Goal: Navigation & Orientation: Find specific page/section

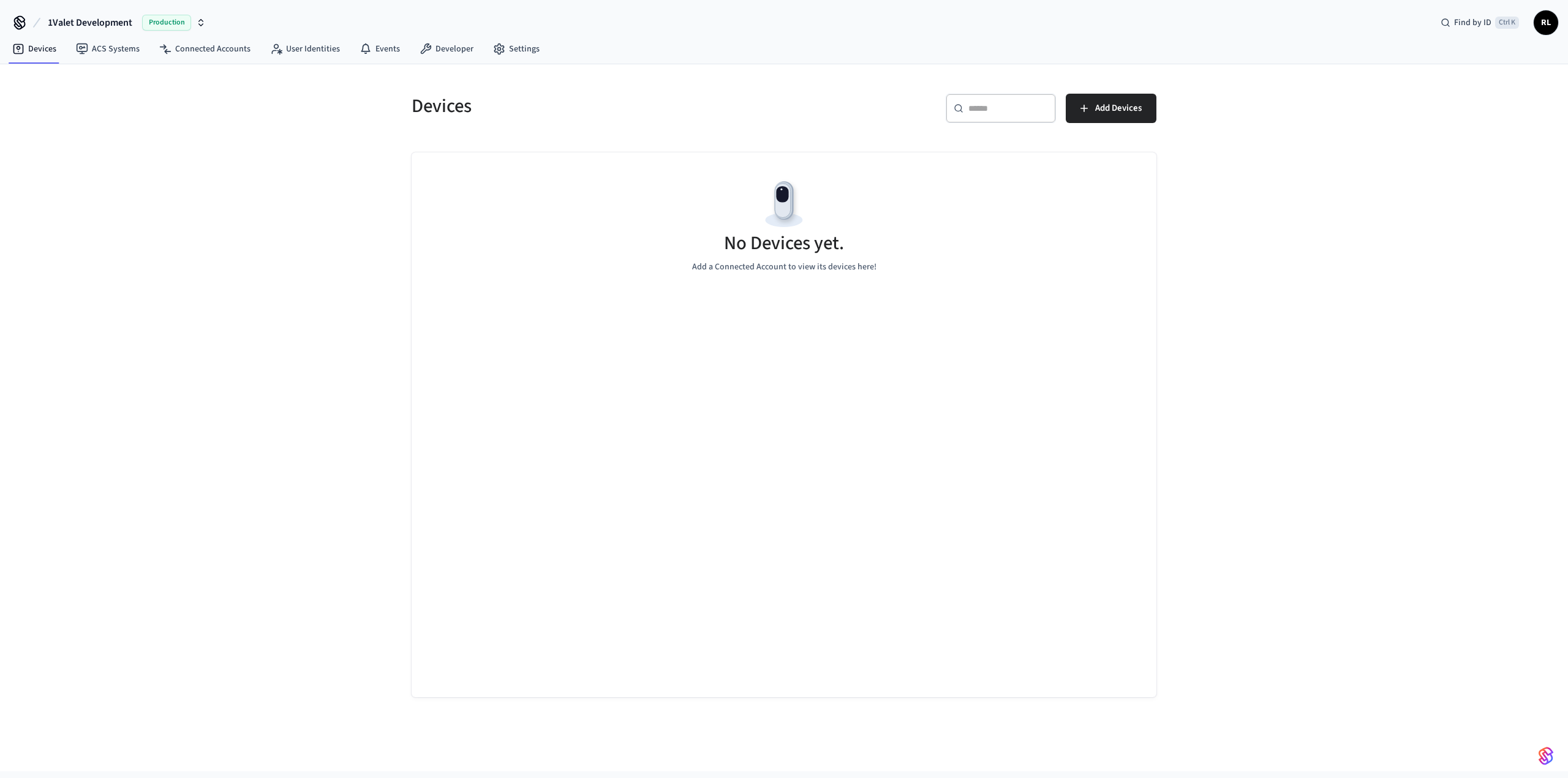
click at [208, 22] on button "1Valet Development Production" at bounding box center [127, 23] width 165 height 26
click at [121, 159] on div "Devices ​ ​ Add Devices No Devices yet. Add a Connected Account to view its dev…" at bounding box center [784, 417] width 1568 height 707
click at [1549, 20] on span "RL" at bounding box center [1545, 22] width 22 height 22
click at [1419, 240] on div "Devices ​ ​ Add Devices No Devices yet. Add a Connected Account to view its dev…" at bounding box center [784, 417] width 1568 height 707
click at [515, 44] on link "Settings" at bounding box center [516, 48] width 66 height 22
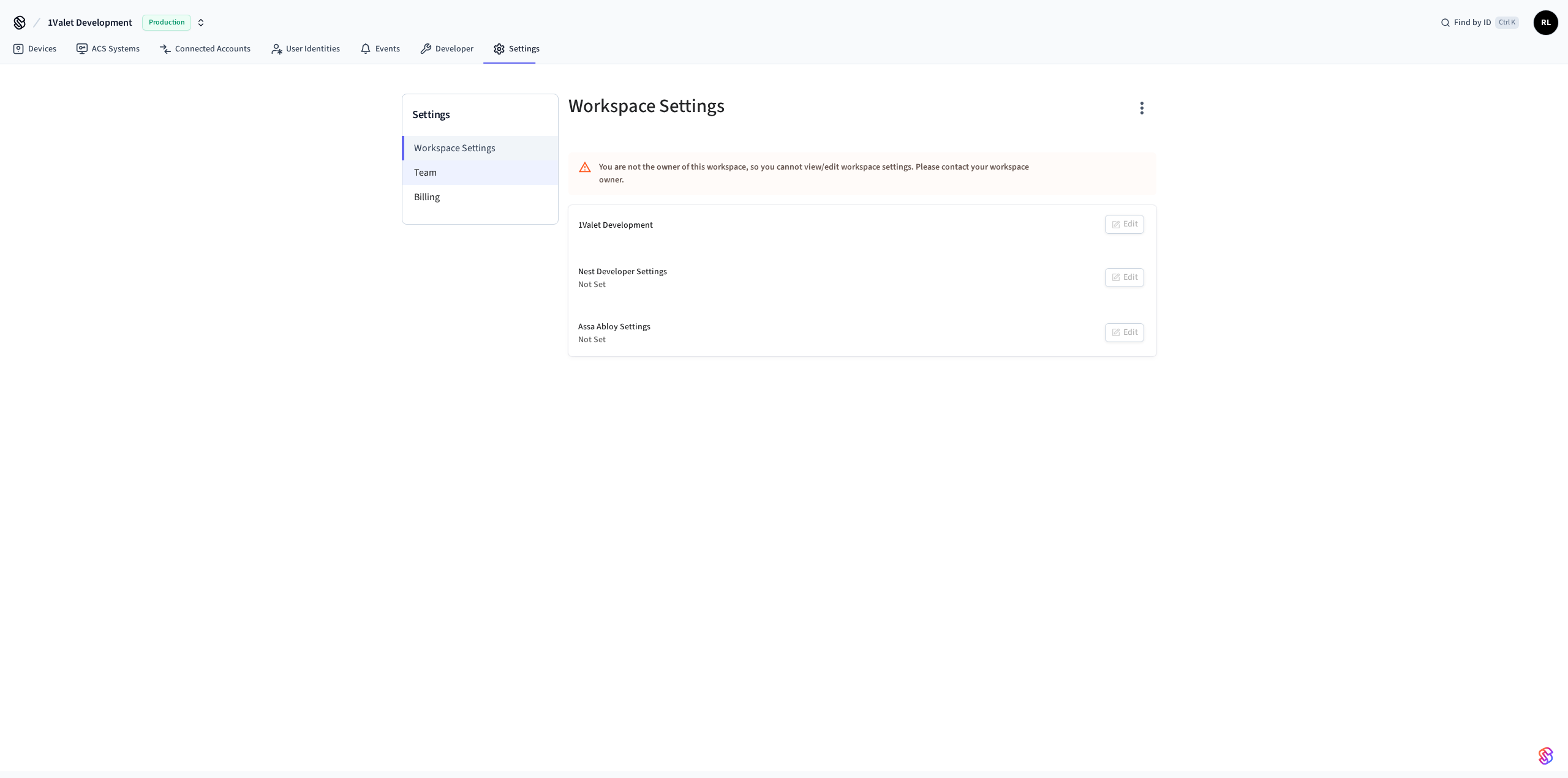
click at [447, 167] on li "Team" at bounding box center [480, 173] width 156 height 24
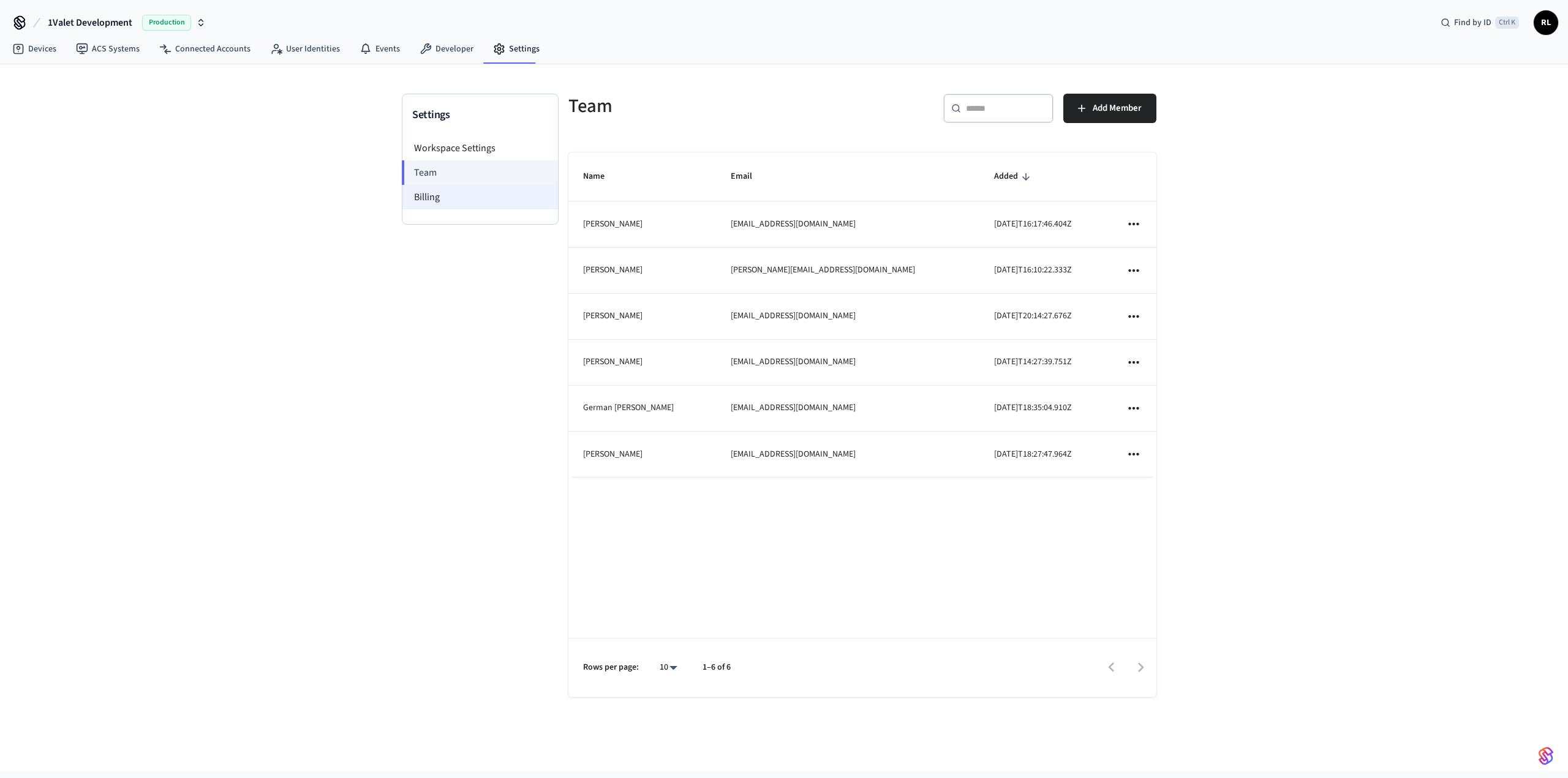
click at [428, 196] on li "Billing" at bounding box center [480, 197] width 156 height 24
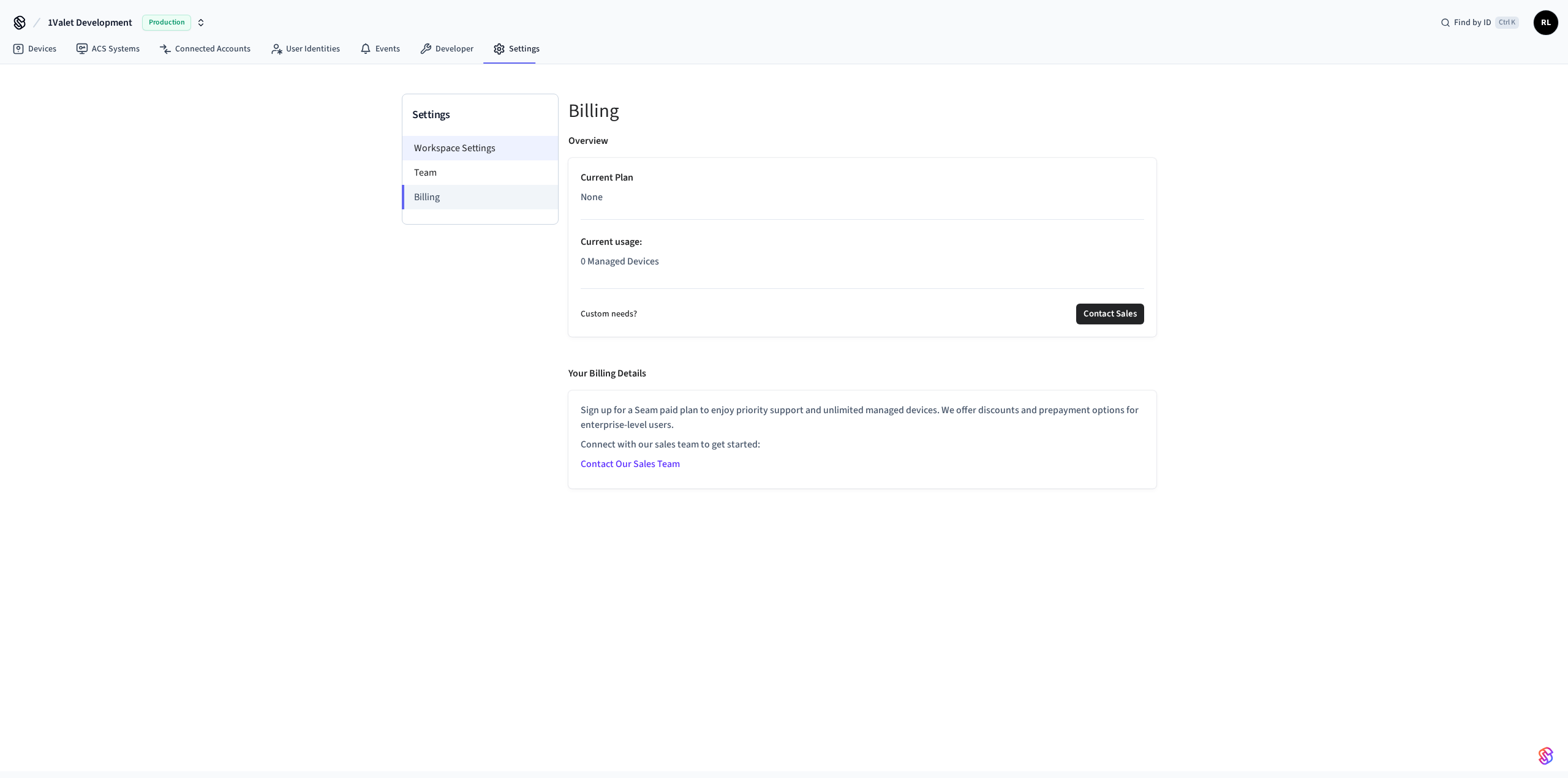
click at [472, 143] on li "Workspace Settings" at bounding box center [480, 148] width 156 height 24
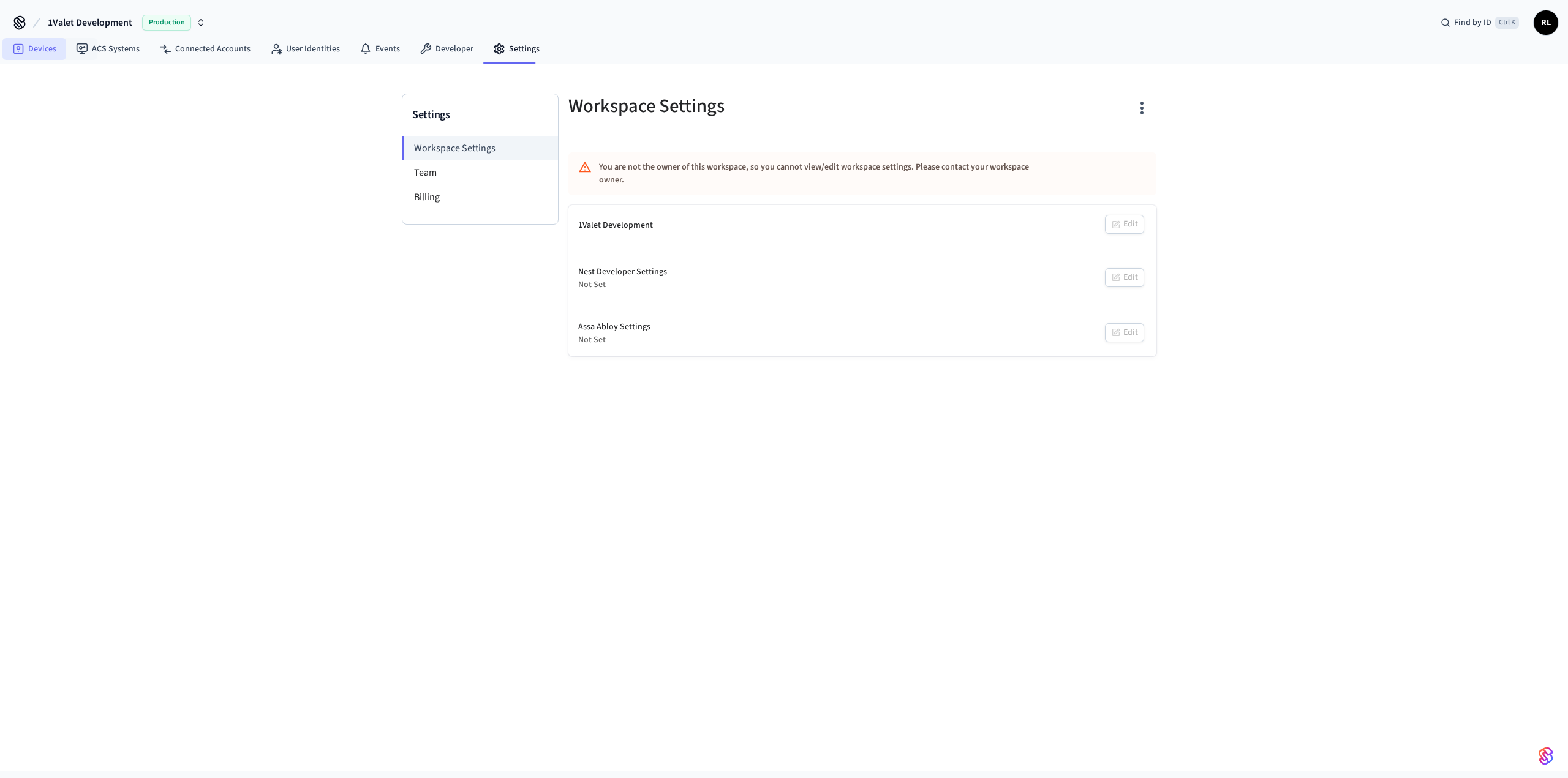
click at [51, 45] on link "Devices" at bounding box center [34, 48] width 64 height 22
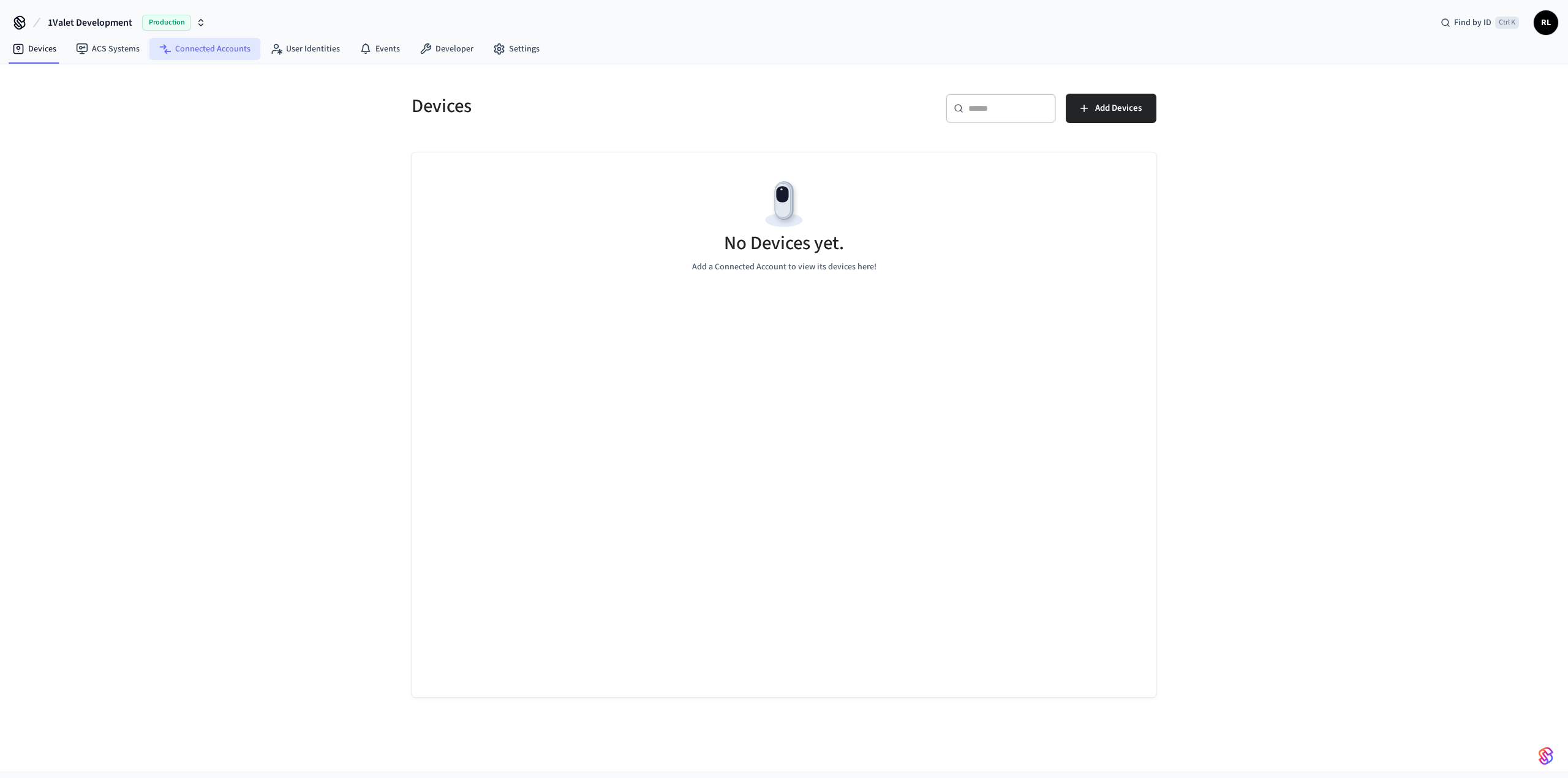
click at [215, 54] on link "Connected Accounts" at bounding box center [205, 48] width 111 height 22
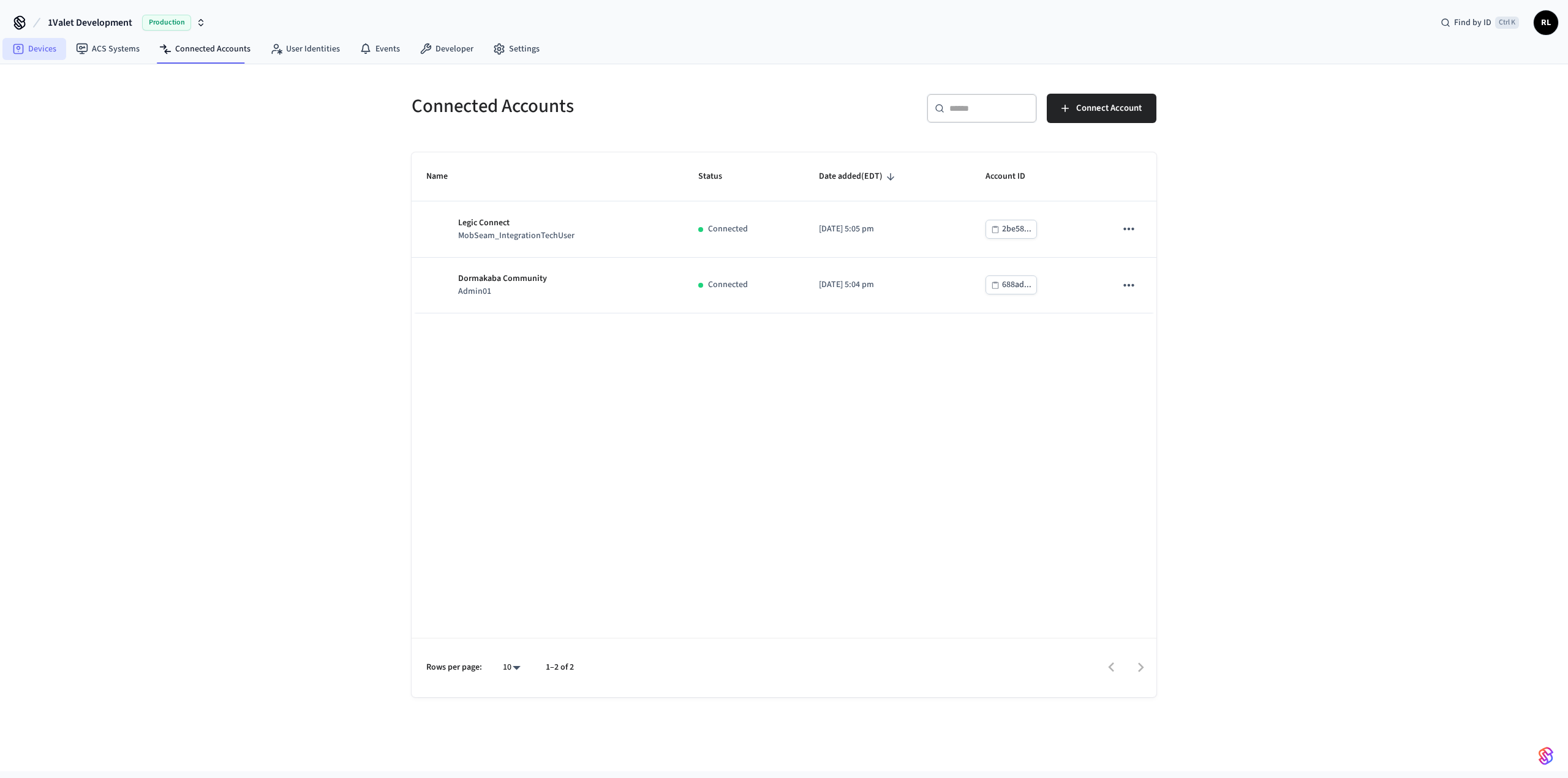
click at [32, 48] on link "Devices" at bounding box center [34, 48] width 64 height 22
